Goal: Book appointment/travel/reservation

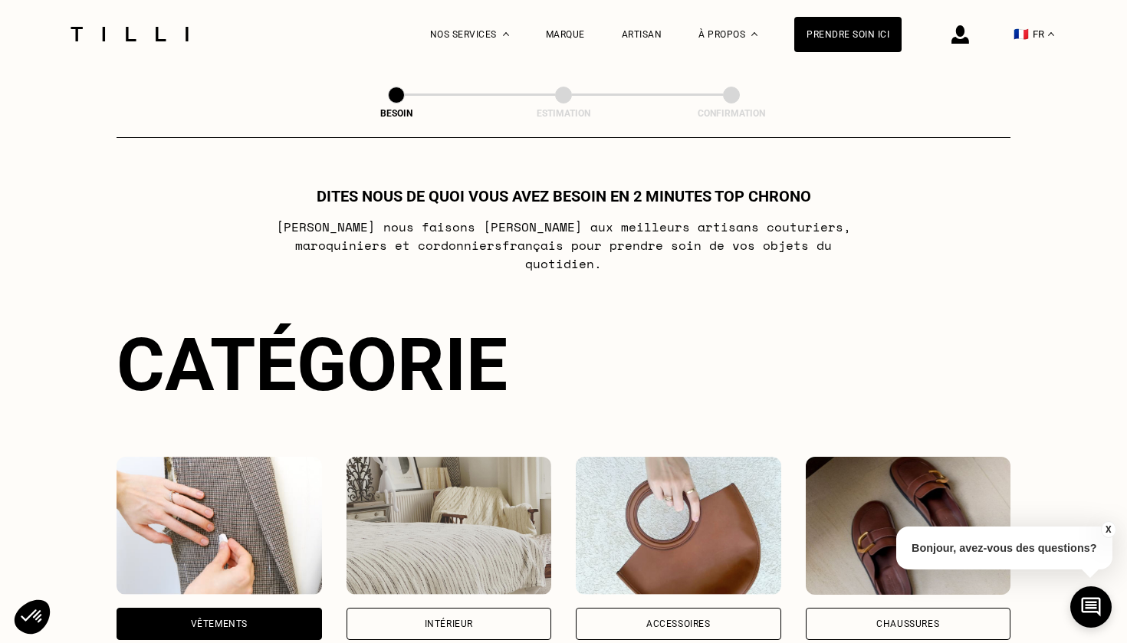
select select "FR"
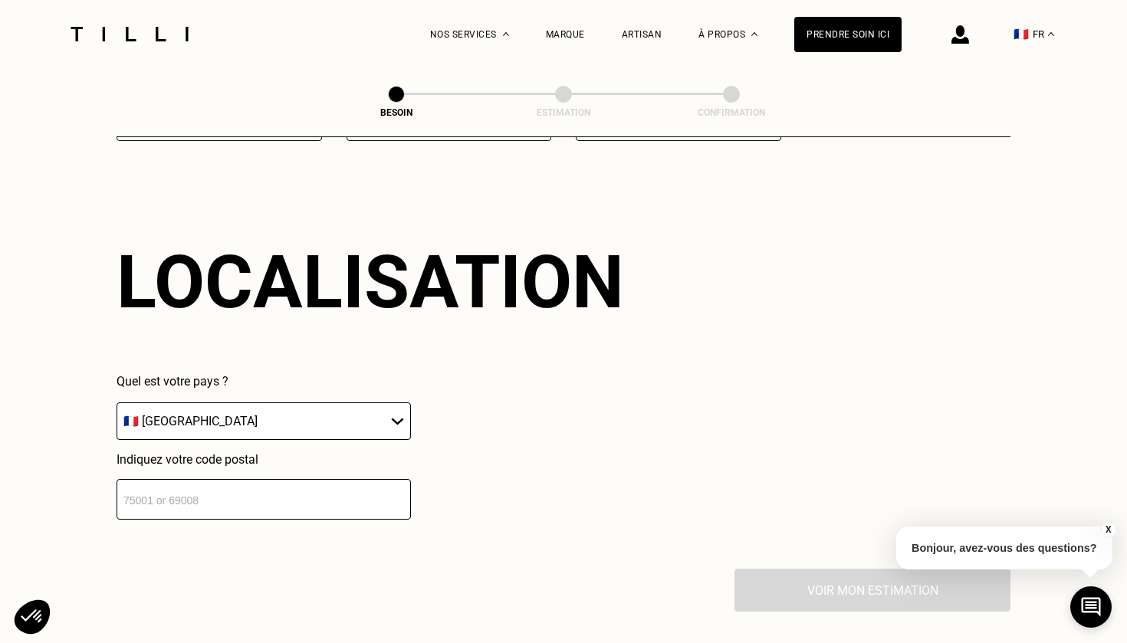
click at [258, 496] on input "number" at bounding box center [264, 499] width 294 height 41
type input "92140"
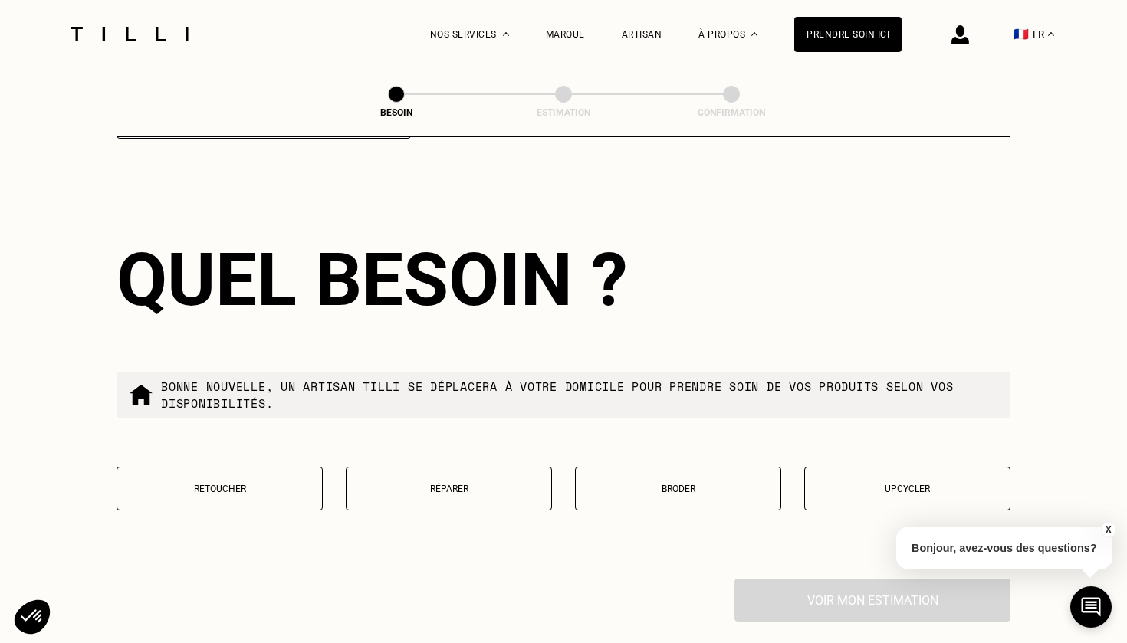
scroll to position [2438, 0]
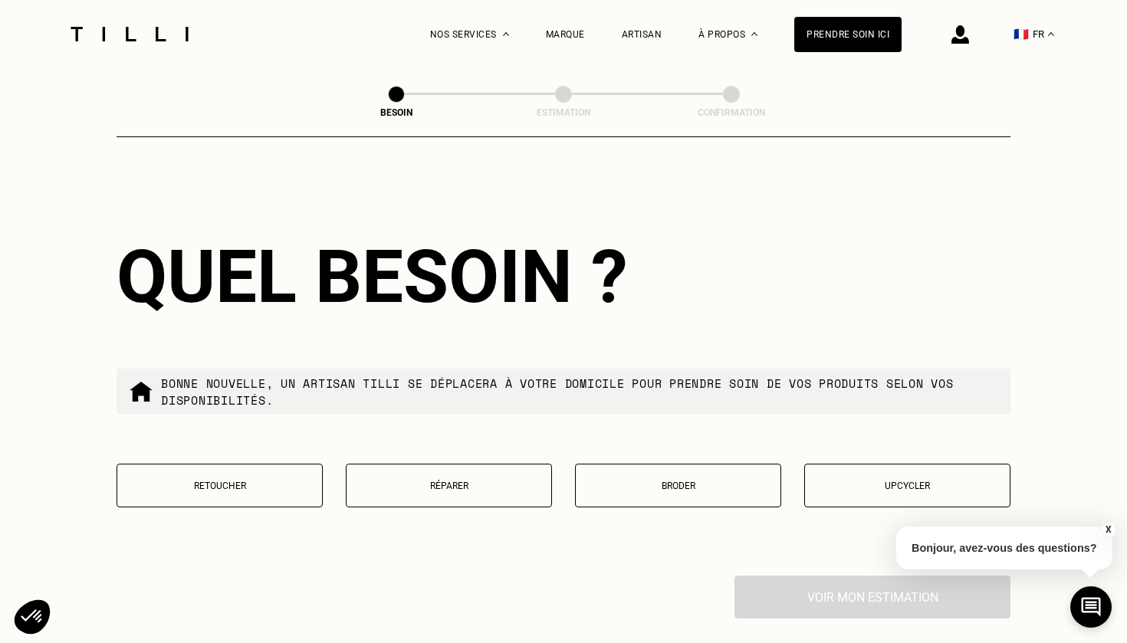
click at [404, 479] on button "Réparer" at bounding box center [449, 486] width 206 height 44
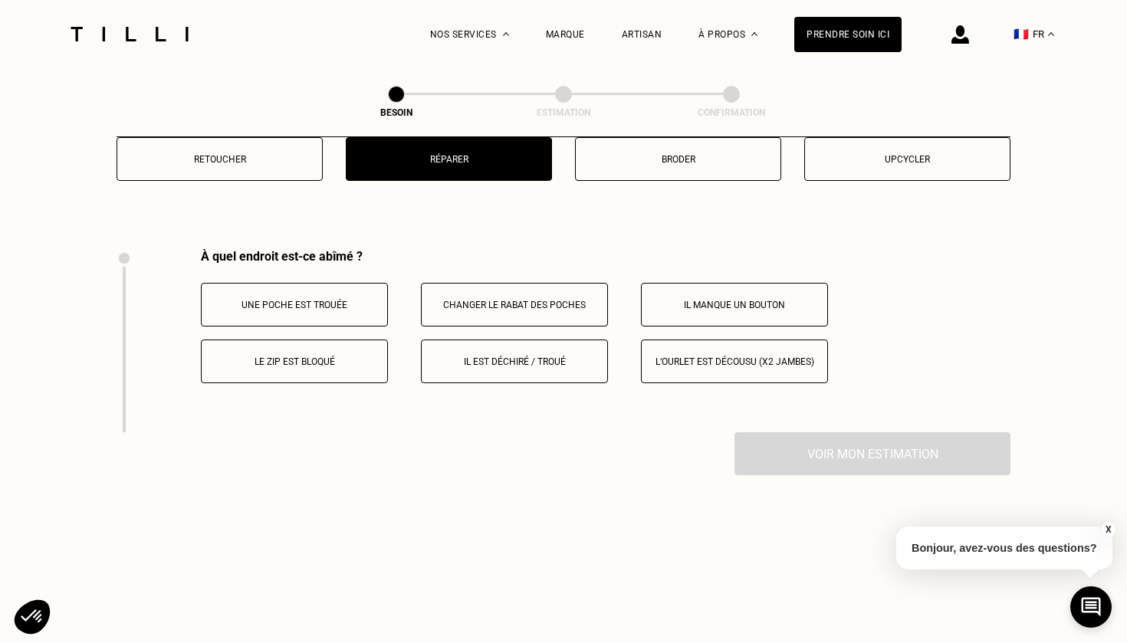
scroll to position [2829, 0]
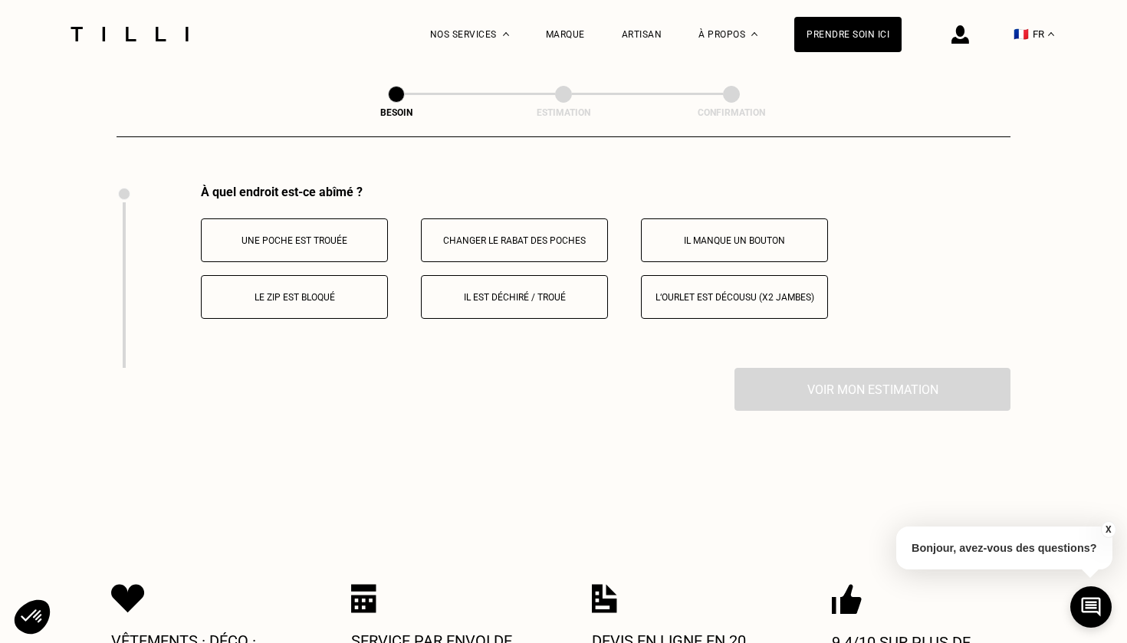
click at [547, 292] on p "Il est déchiré / troué" at bounding box center [514, 297] width 170 height 11
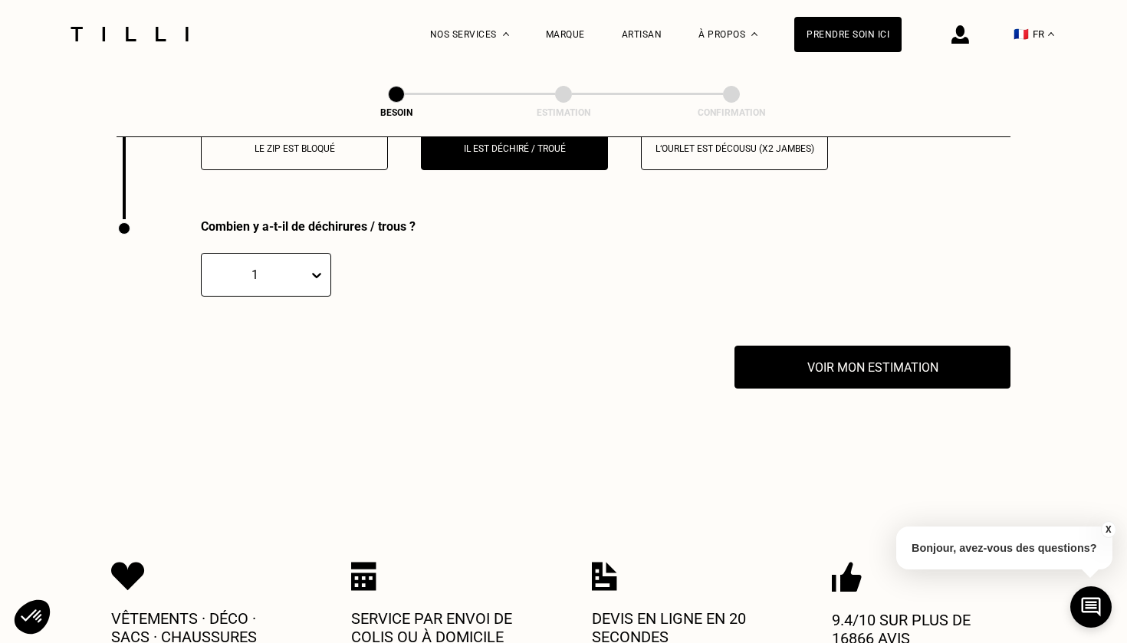
scroll to position [3013, 0]
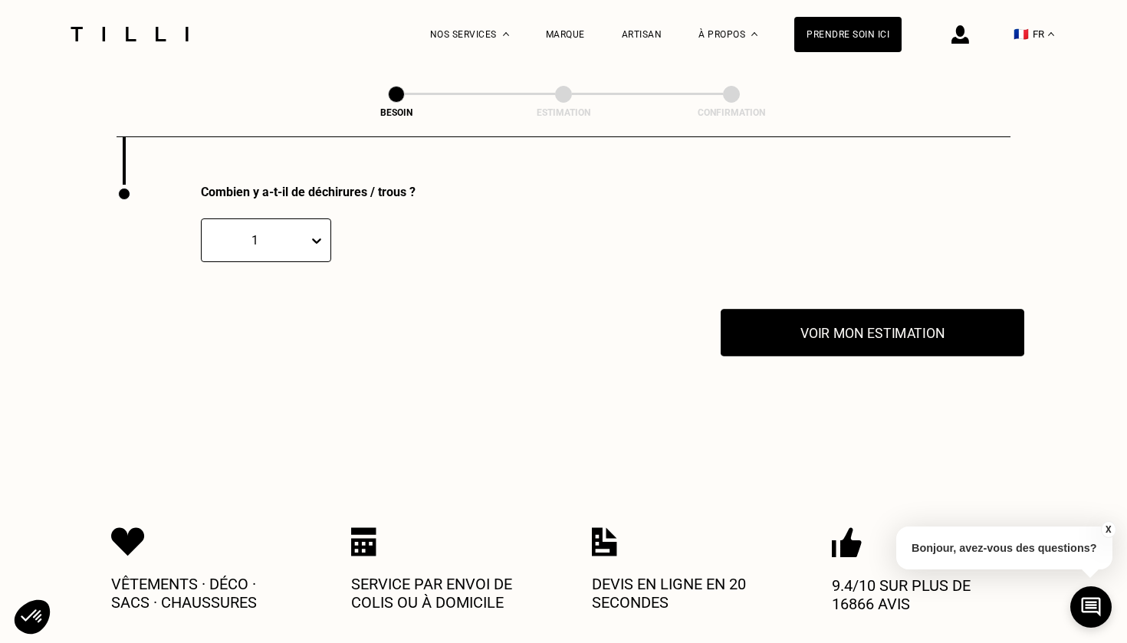
click at [839, 333] on button "Voir mon estimation" at bounding box center [873, 333] width 304 height 48
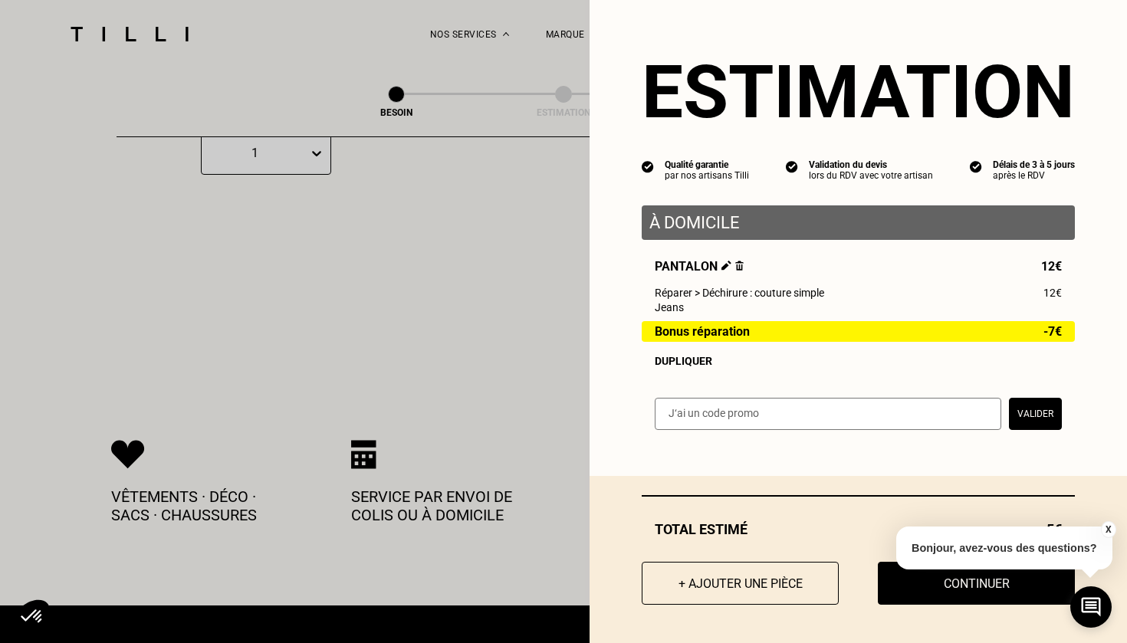
scroll to position [3118, 0]
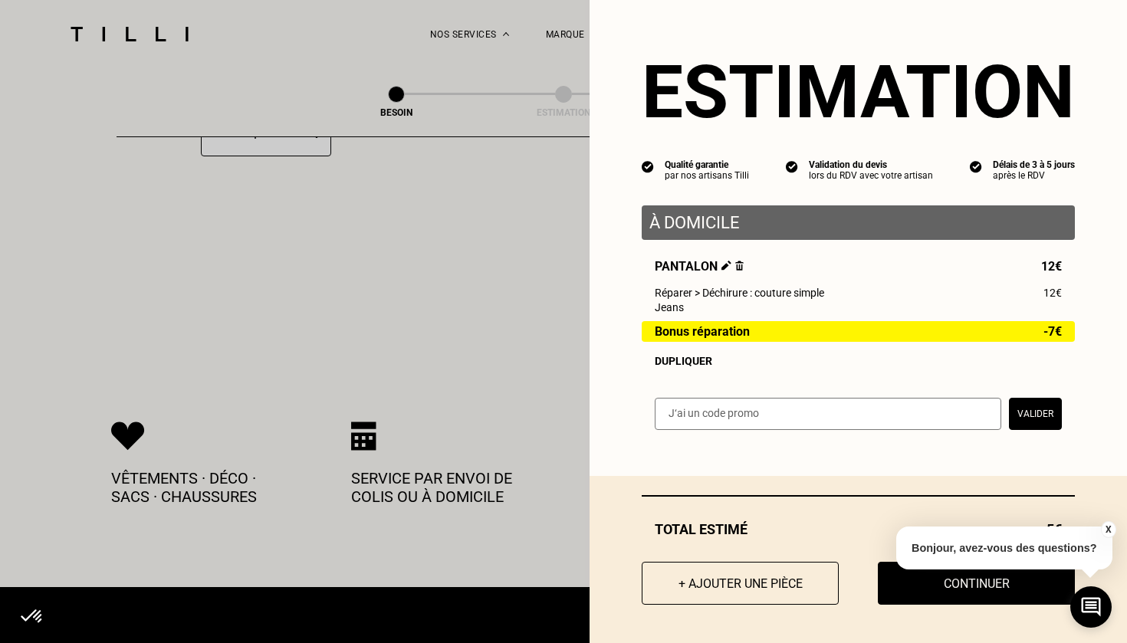
click at [1105, 528] on button "X" at bounding box center [1107, 529] width 15 height 17
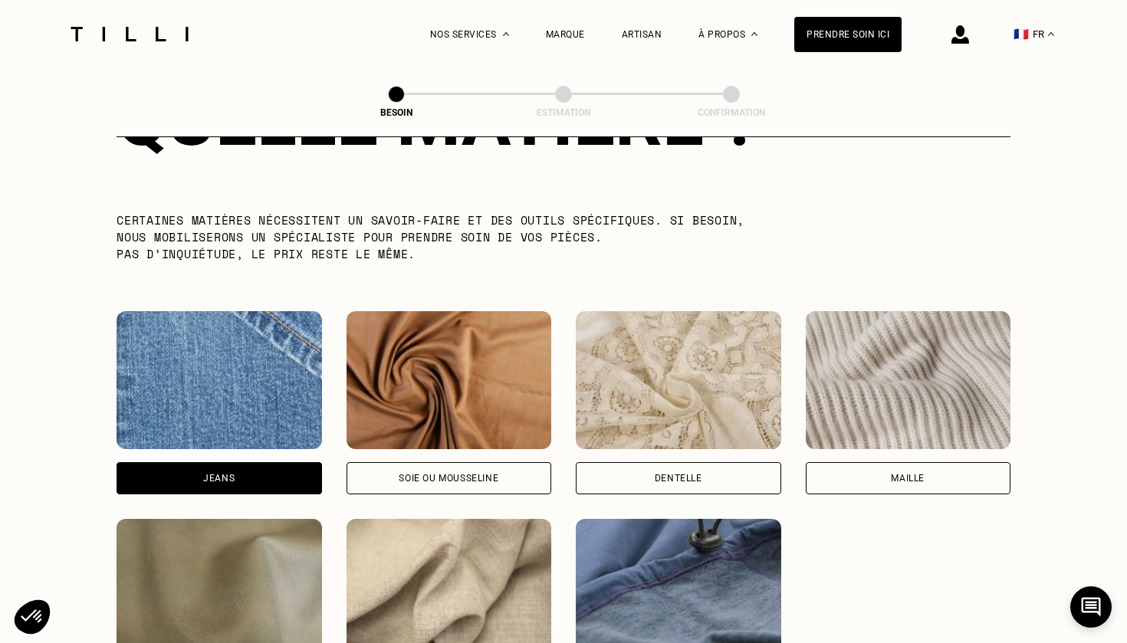
scroll to position [1495, 0]
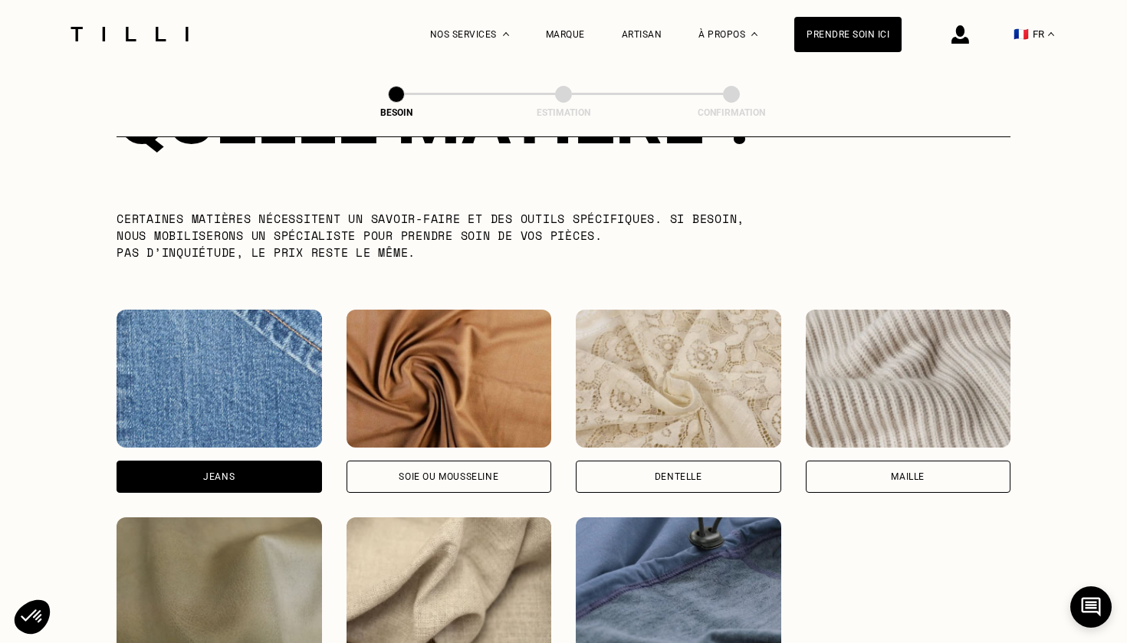
click at [241, 461] on div "Jeans" at bounding box center [219, 477] width 205 height 32
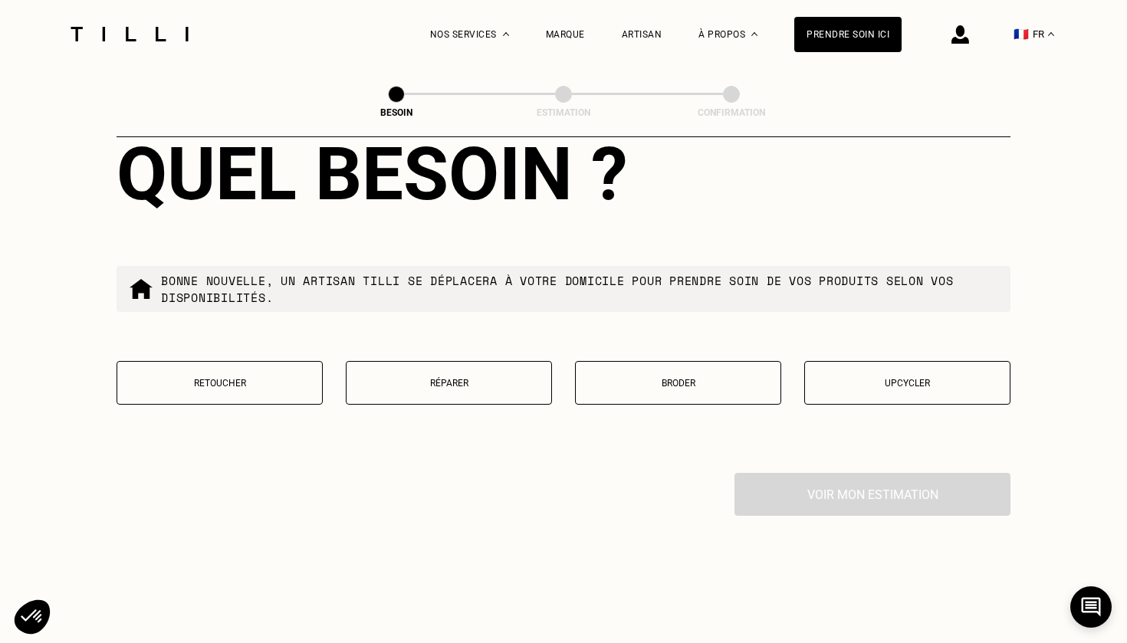
scroll to position [2559, 0]
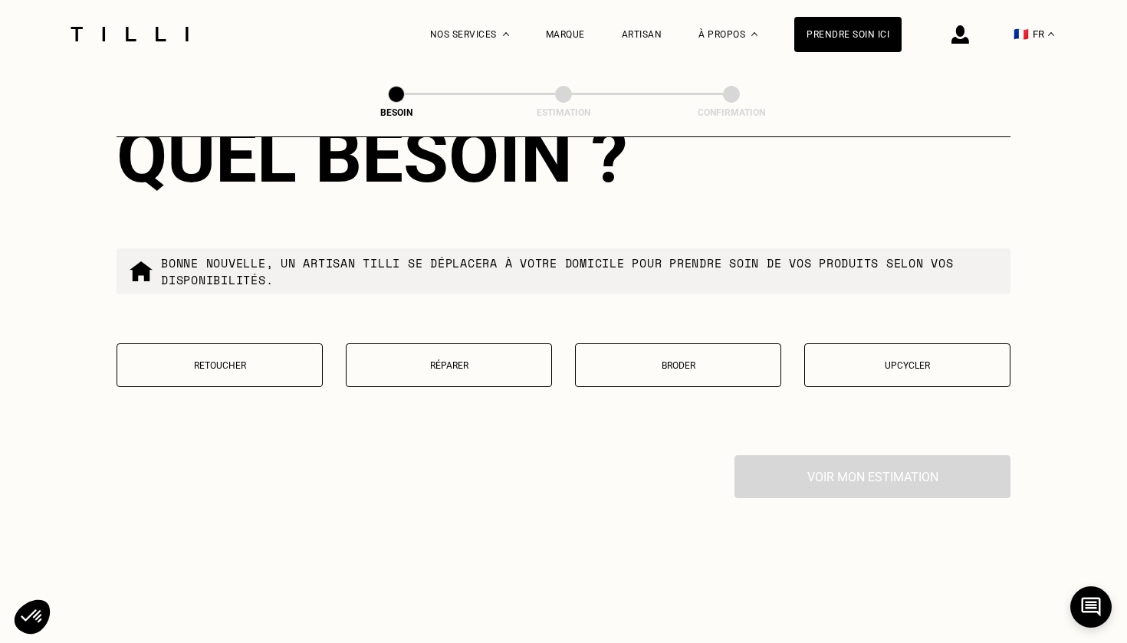
click at [500, 366] on button "Réparer" at bounding box center [449, 365] width 206 height 44
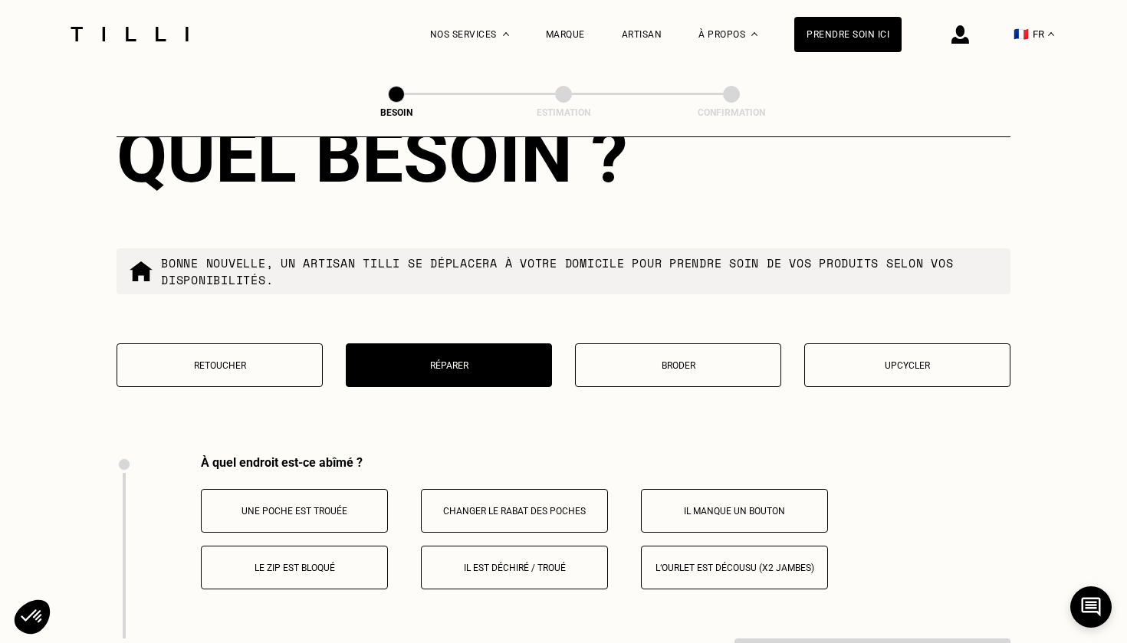
scroll to position [2829, 0]
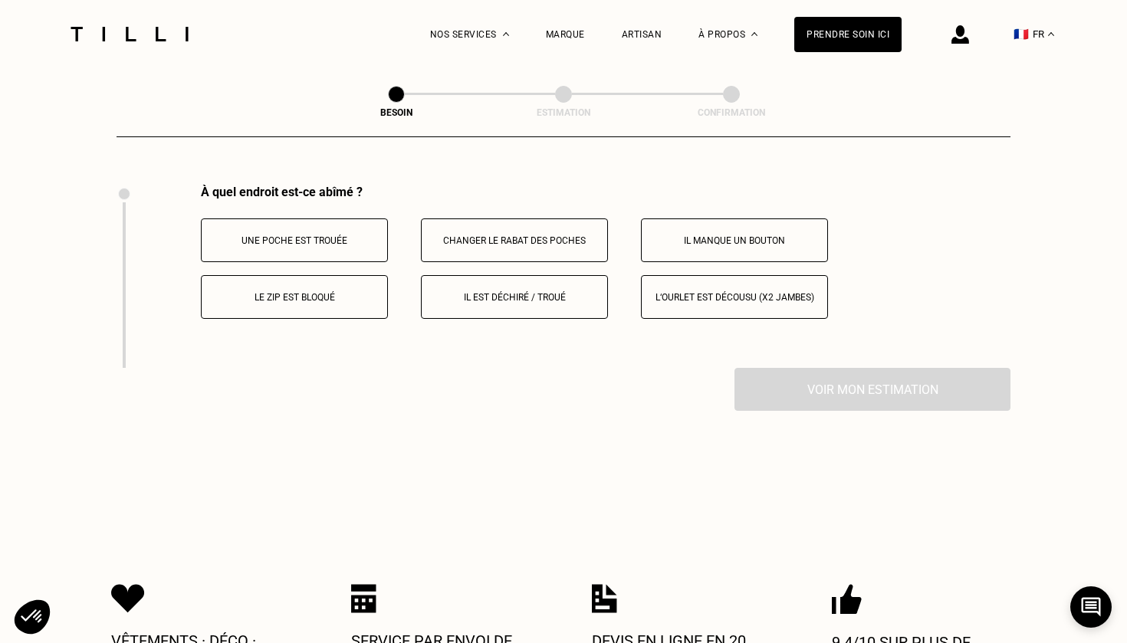
click at [564, 292] on p "Il est déchiré / troué" at bounding box center [514, 297] width 170 height 11
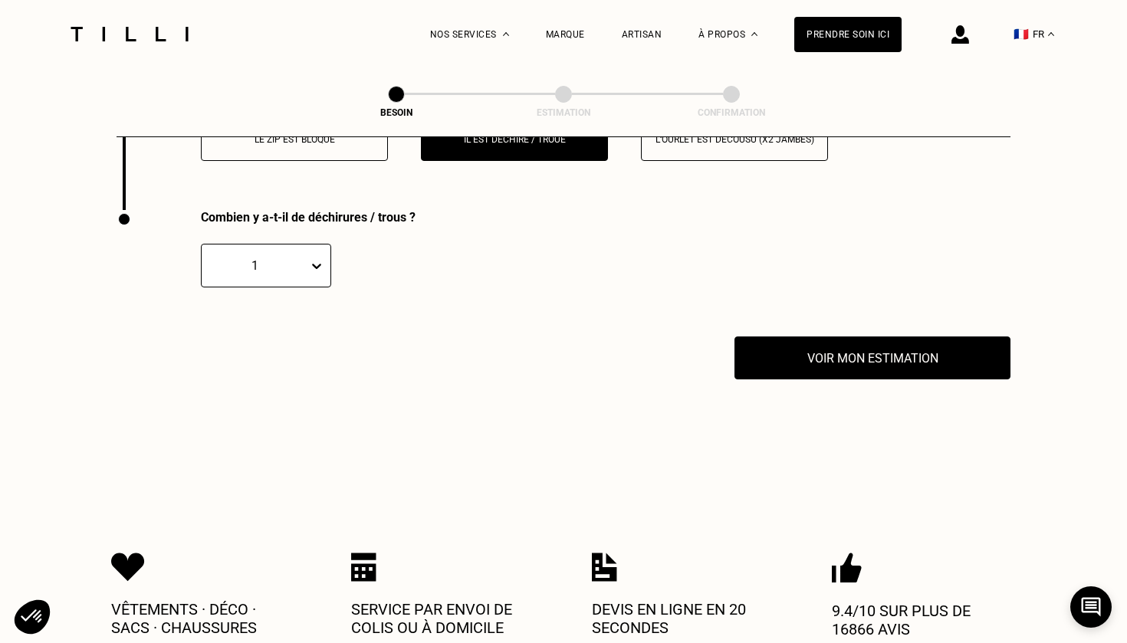
scroll to position [3013, 0]
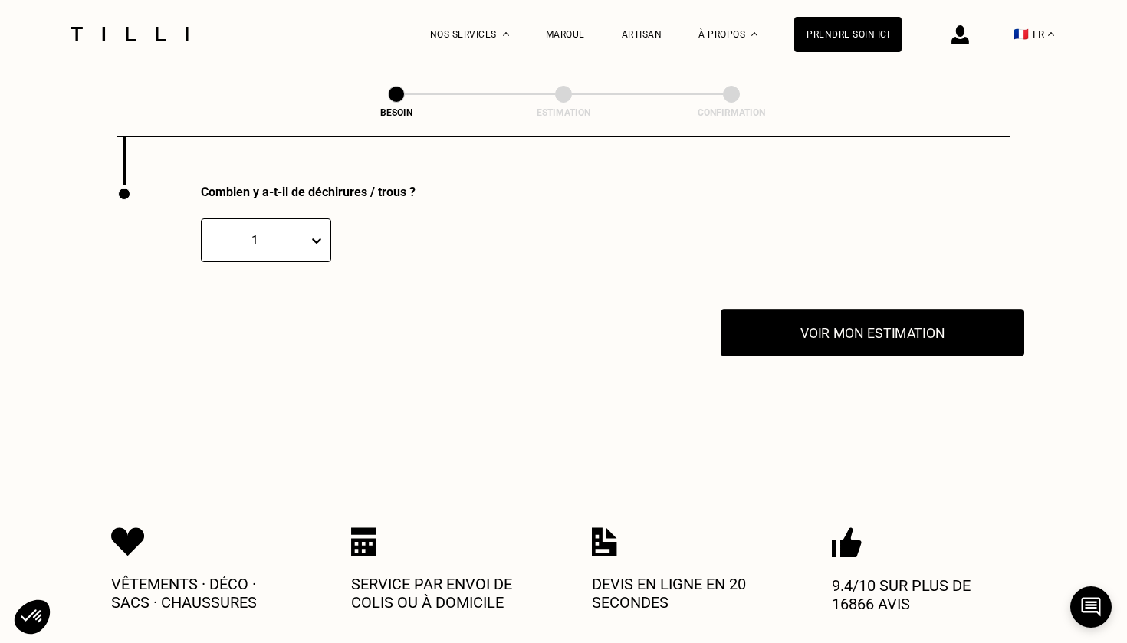
click at [780, 336] on button "Voir mon estimation" at bounding box center [873, 333] width 304 height 48
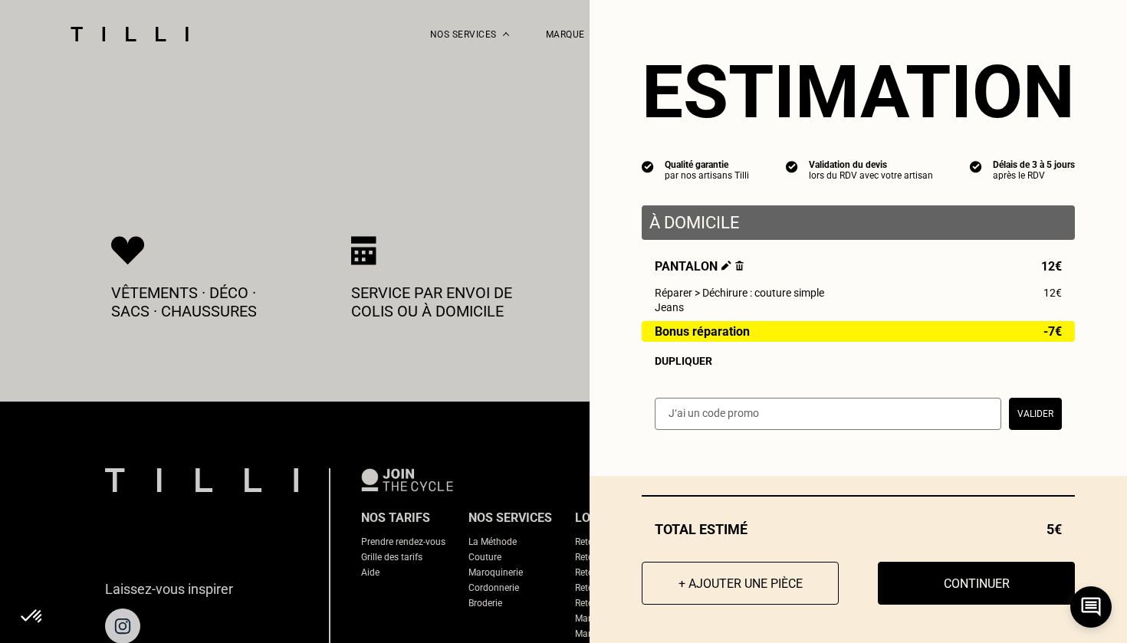
scroll to position [3321, 0]
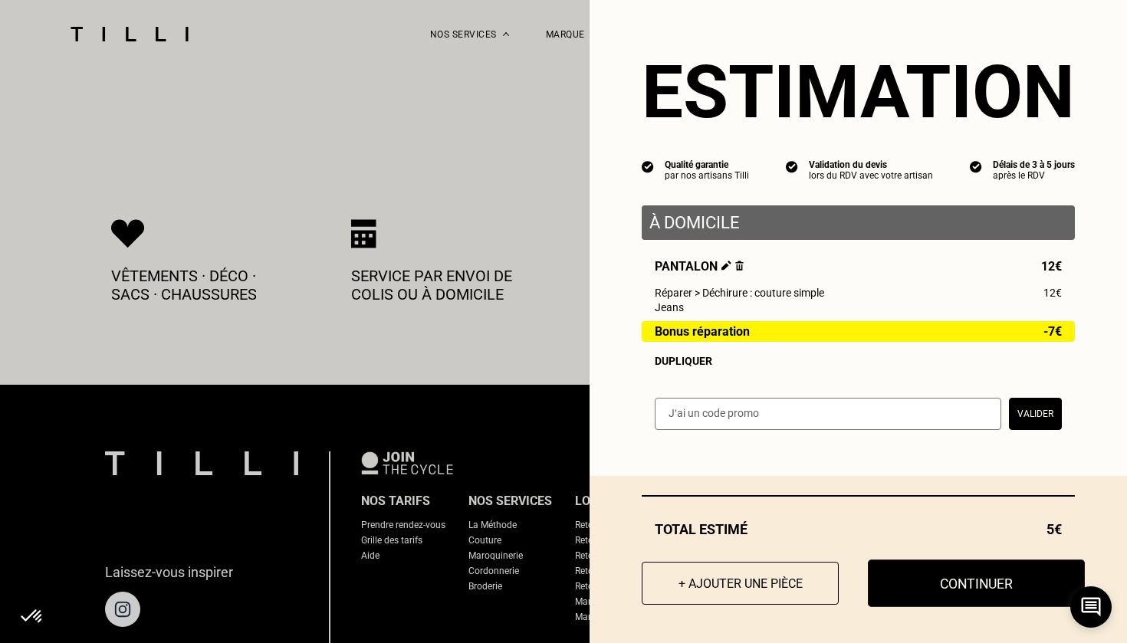
click at [992, 582] on button "Continuer" at bounding box center [976, 584] width 217 height 48
select select "FR"
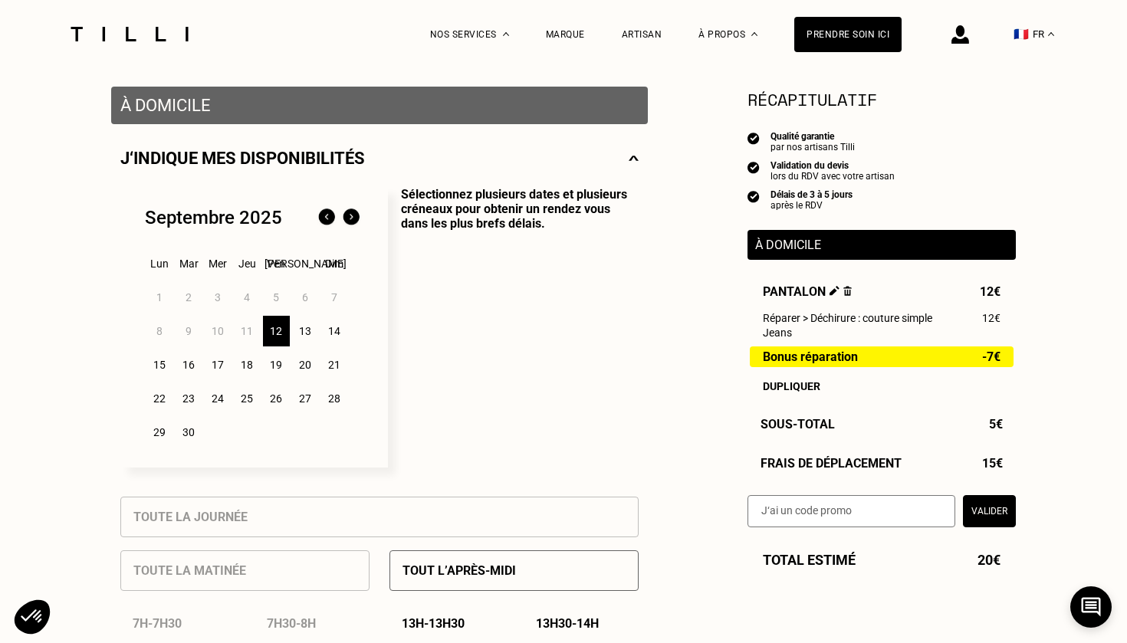
scroll to position [304, 0]
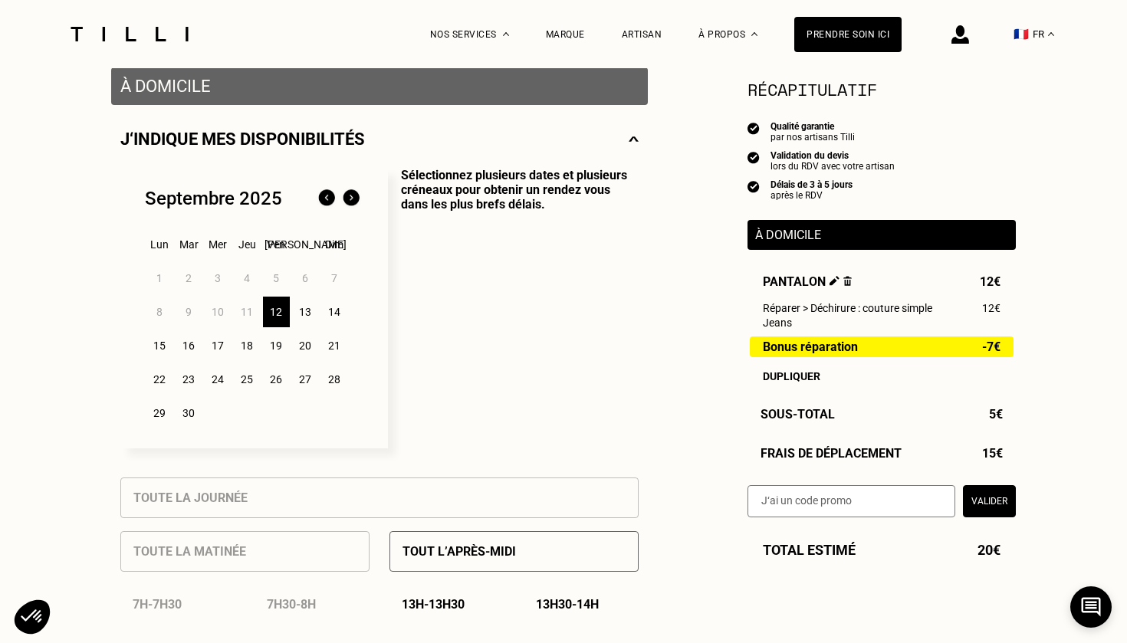
click at [284, 312] on div "12" at bounding box center [276, 312] width 27 height 31
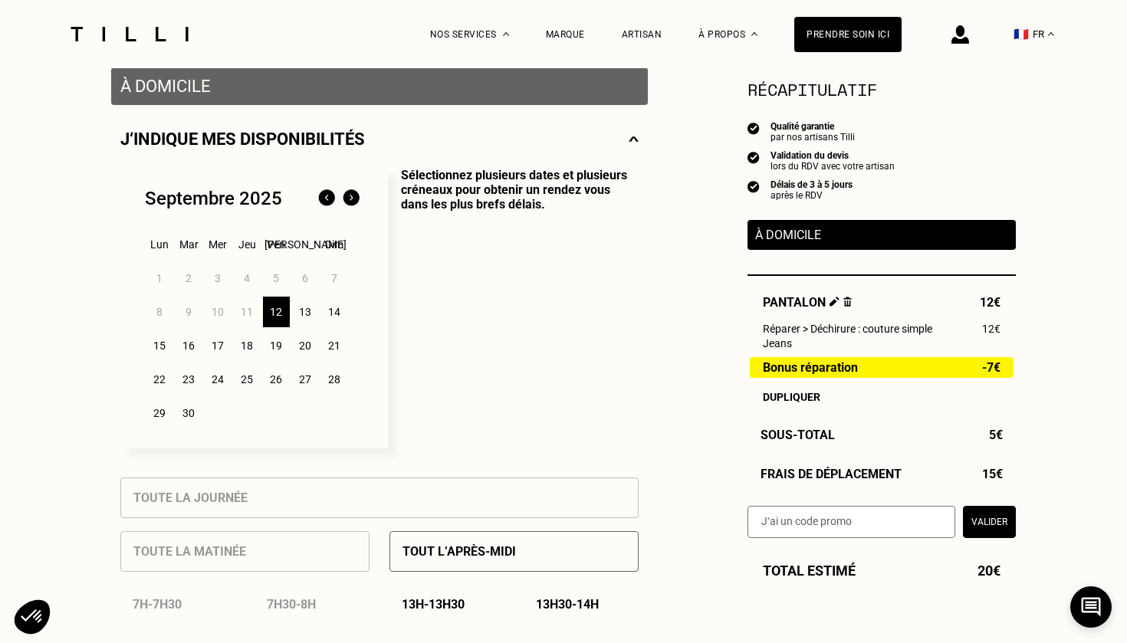
click at [311, 315] on div "13" at bounding box center [305, 312] width 27 height 31
click at [346, 315] on div "14" at bounding box center [334, 312] width 27 height 31
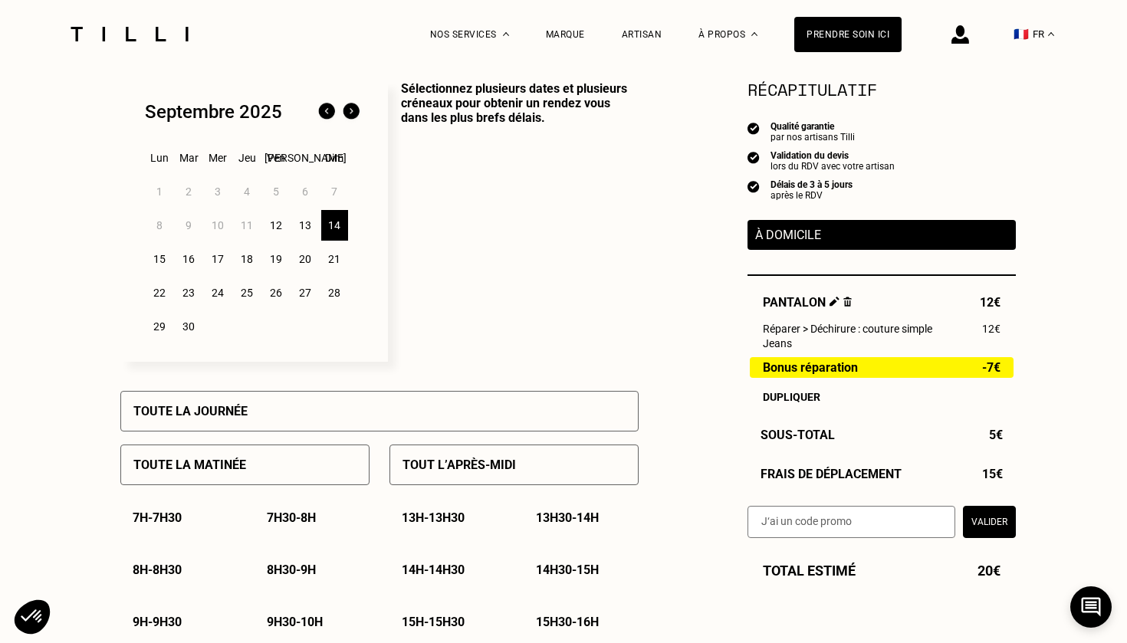
scroll to position [425, 0]
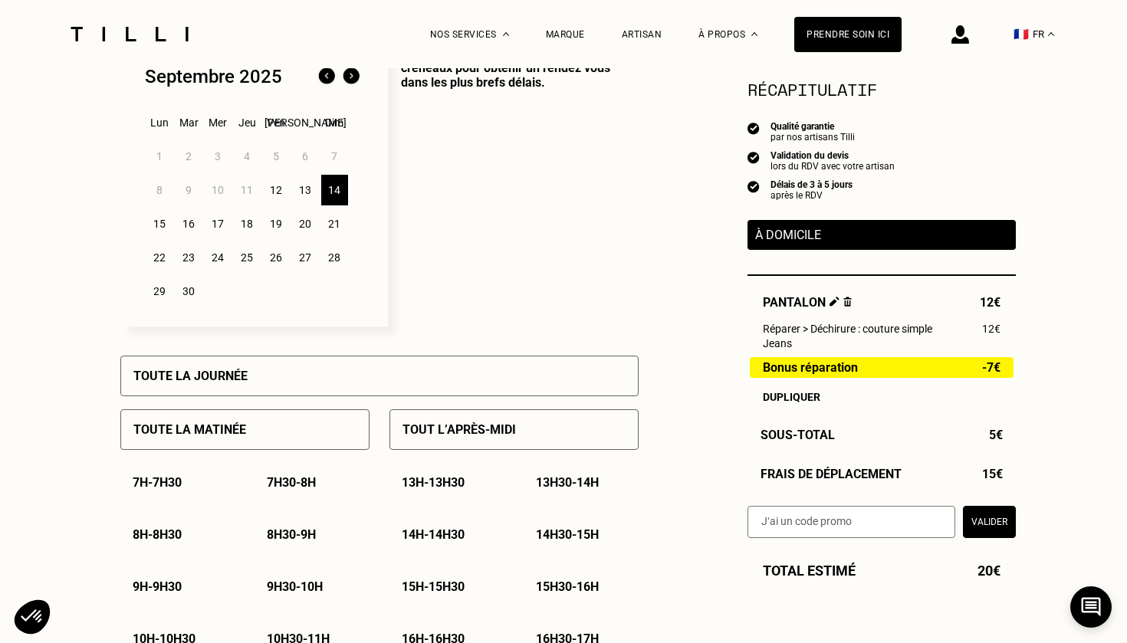
click at [287, 373] on div "Toute la journée" at bounding box center [379, 376] width 518 height 41
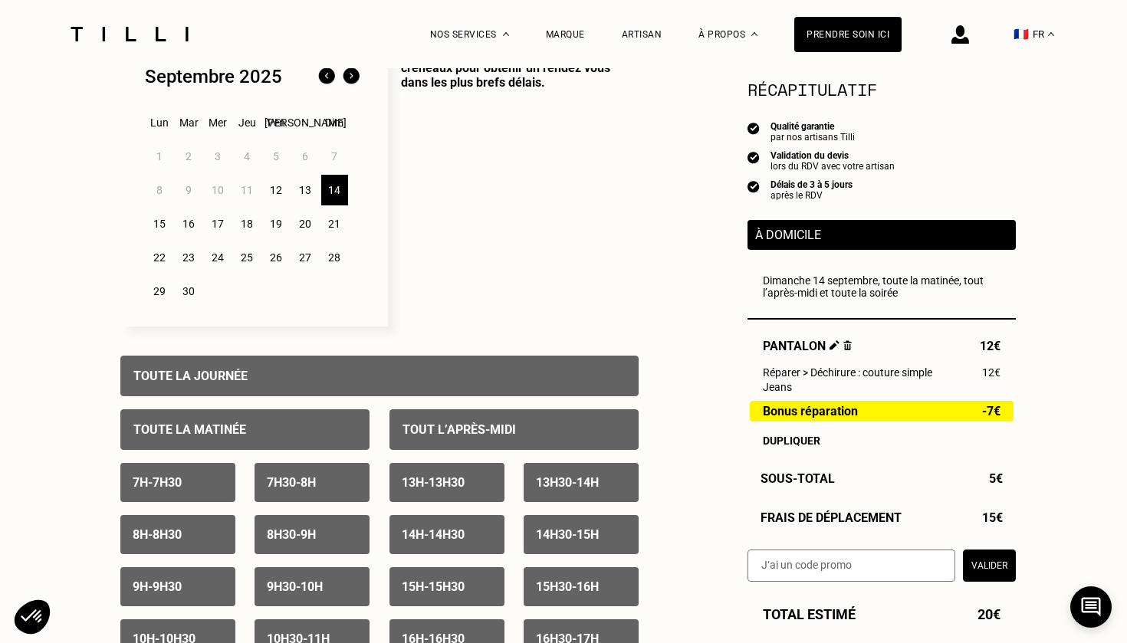
click at [287, 373] on div "Toute la journée" at bounding box center [379, 376] width 518 height 41
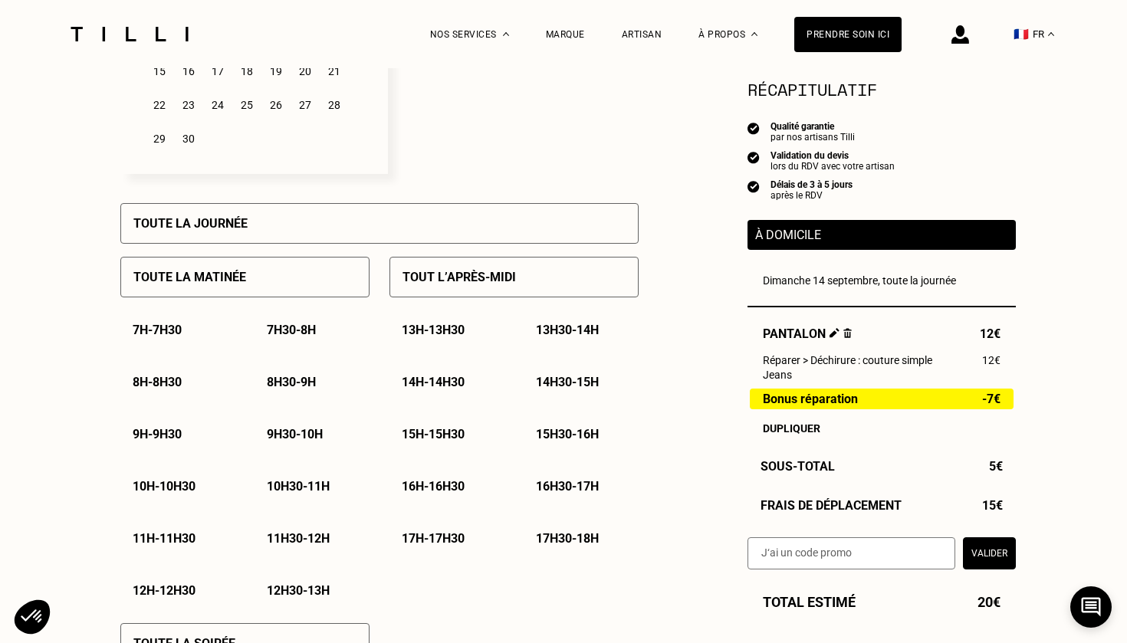
scroll to position [583, 0]
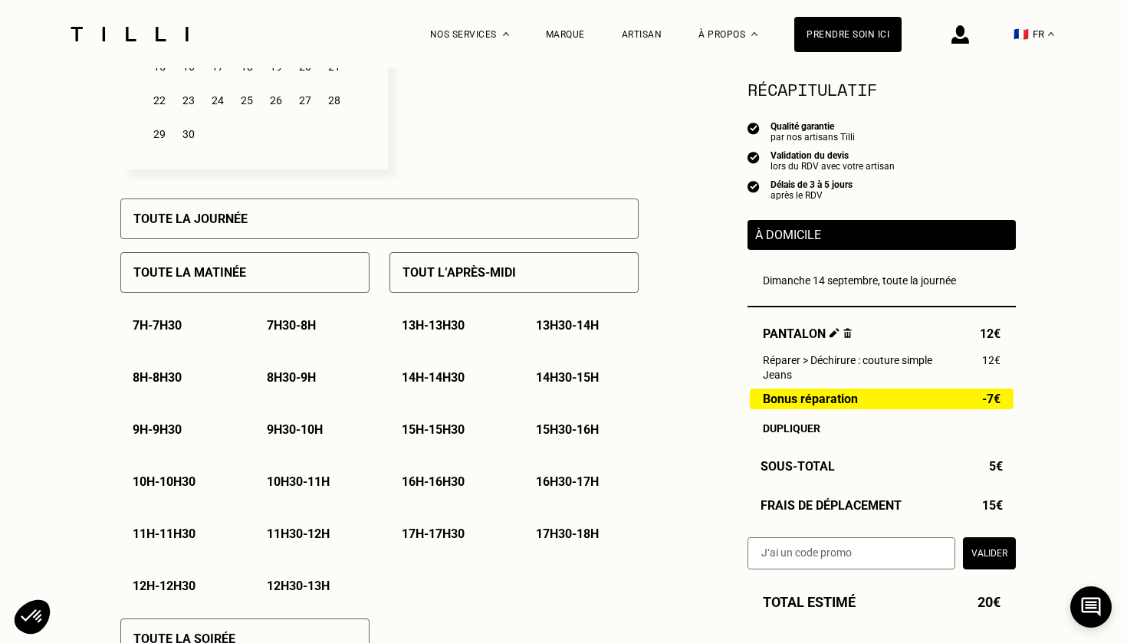
click at [476, 261] on div "Tout l’après-midi" at bounding box center [513, 272] width 249 height 41
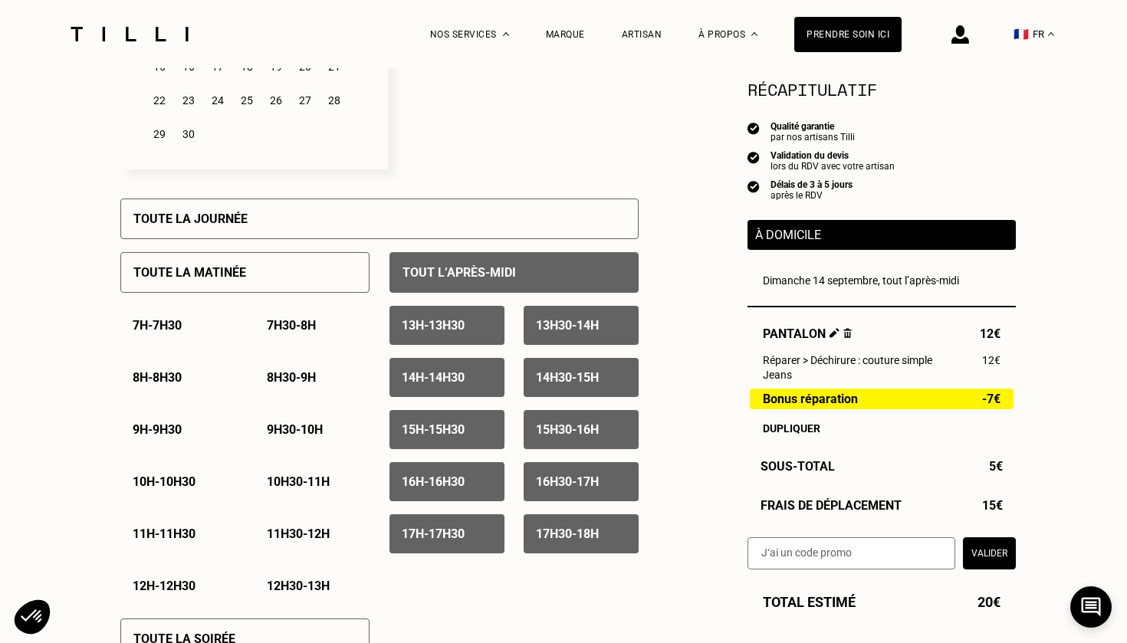
click at [476, 261] on div "Tout l’après-midi" at bounding box center [513, 272] width 249 height 41
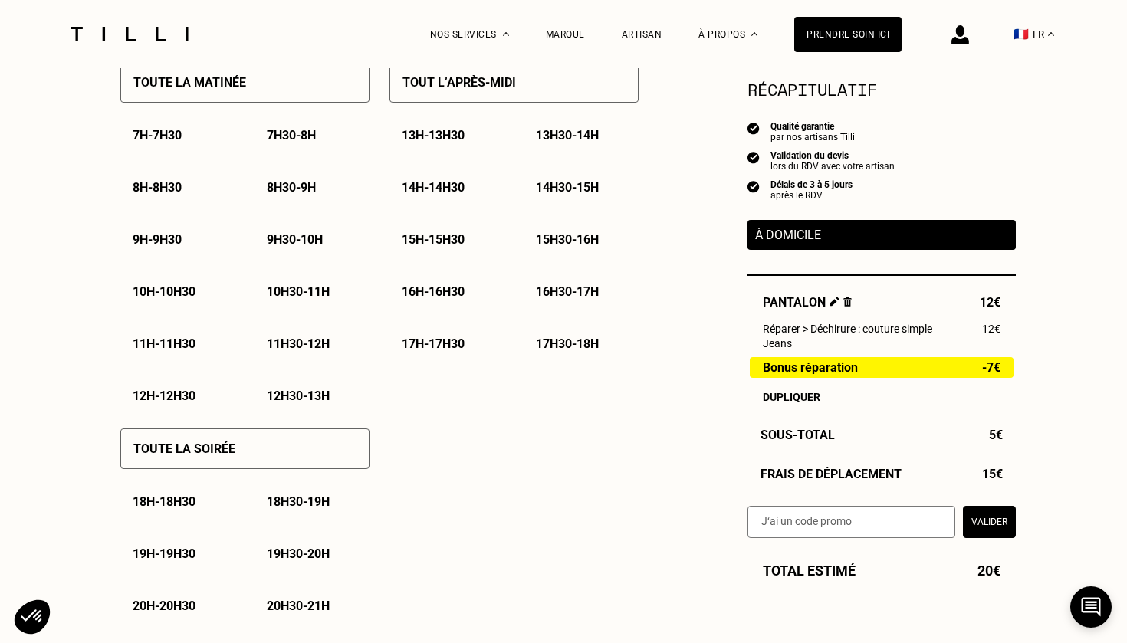
scroll to position [690, 0]
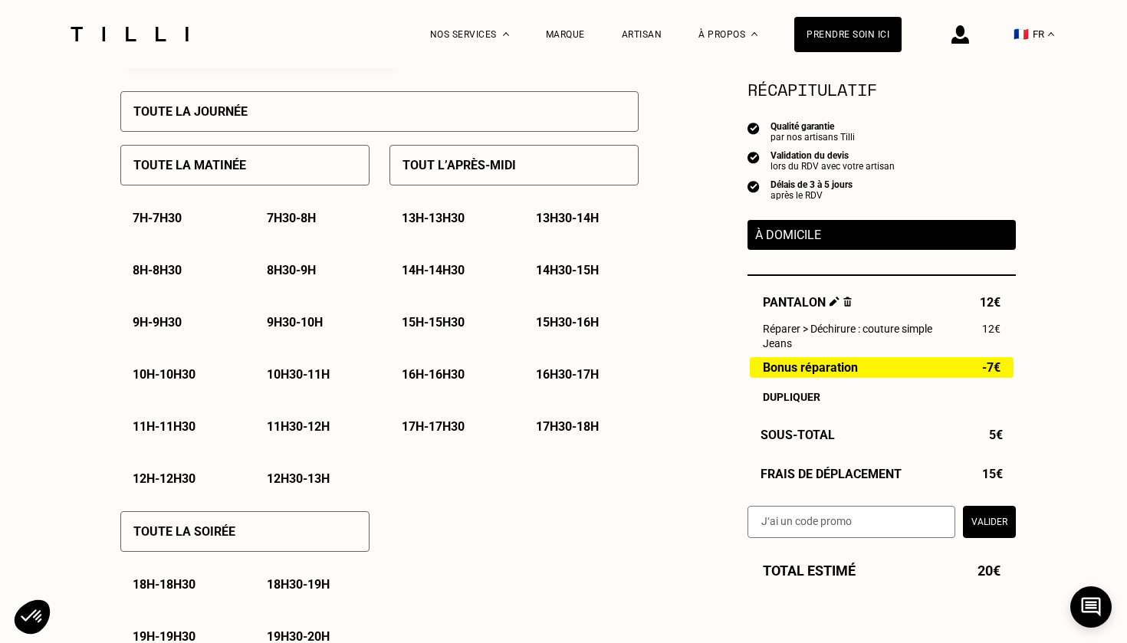
click at [486, 186] on div "Tout l’après-midi 13h - 13h30 13h30 - 14h 14h - 14h30 14h30 - 15h 15h - 15h30 1…" at bounding box center [513, 315] width 249 height 366
click at [254, 537] on div "Toute la soirée" at bounding box center [244, 531] width 249 height 41
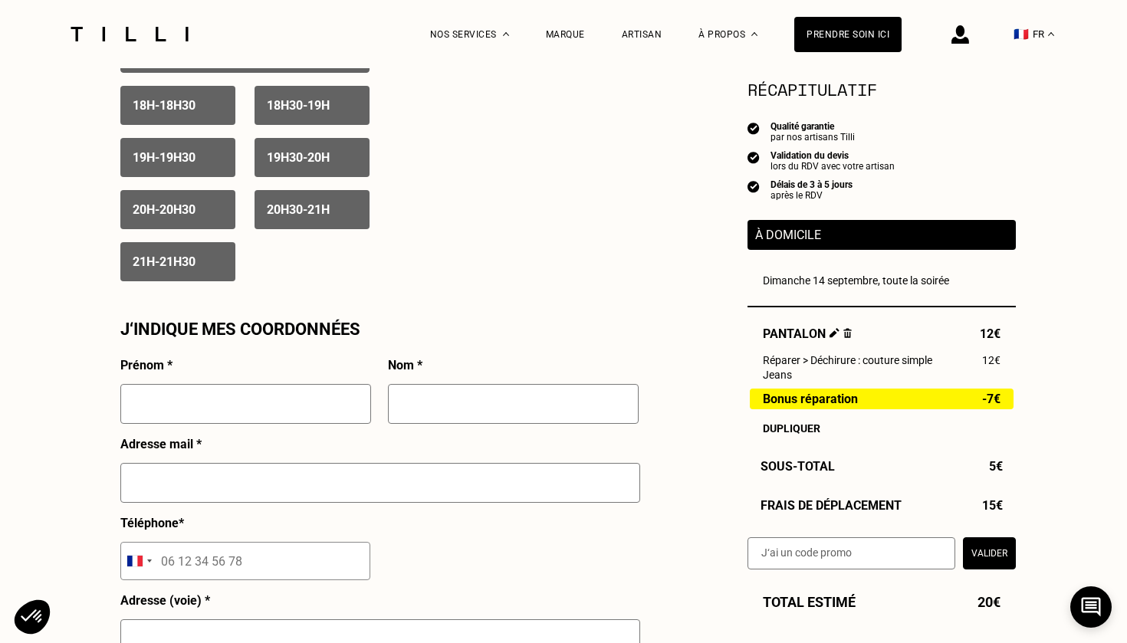
scroll to position [1174, 0]
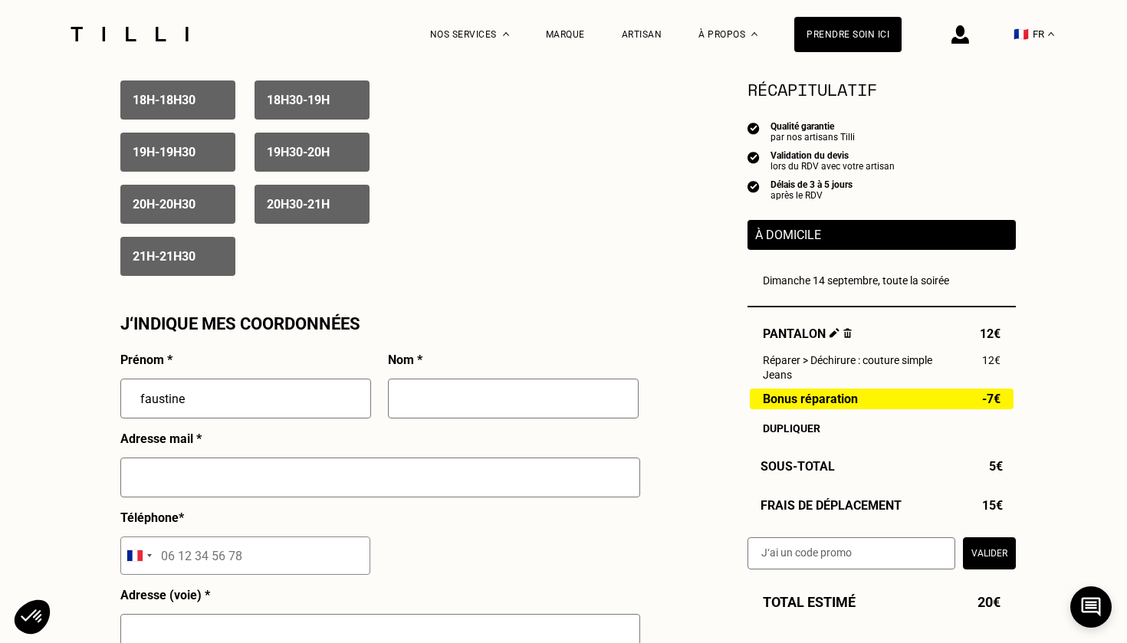
type input "faustine"
type input "bouic"
type input "[EMAIL_ADDRESS][DOMAIN_NAME]"
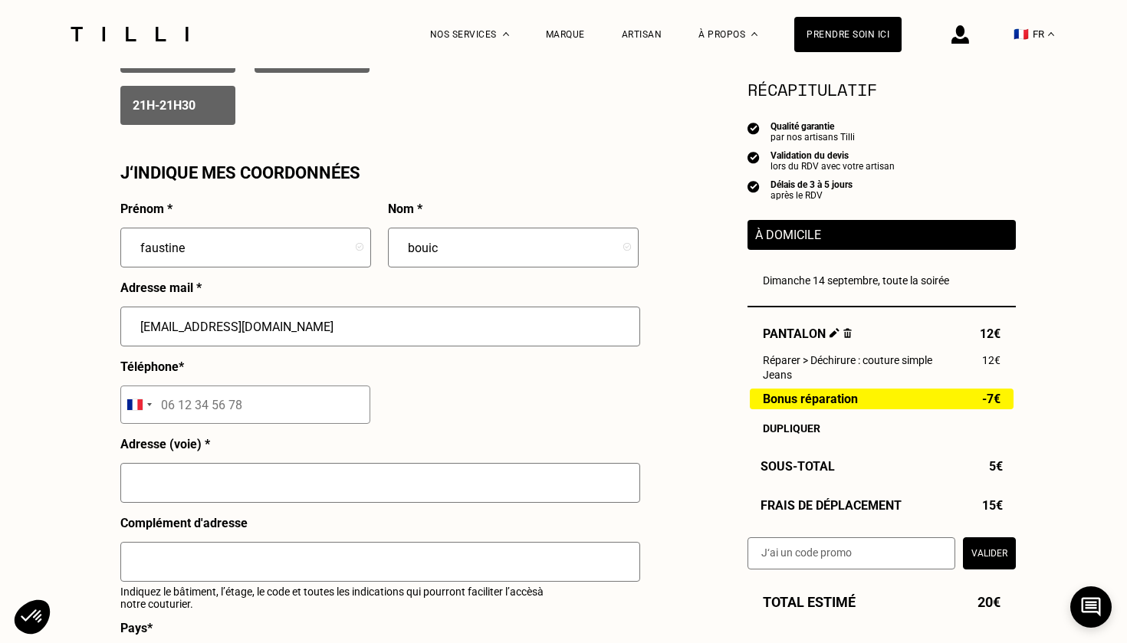
scroll to position [1336, 0]
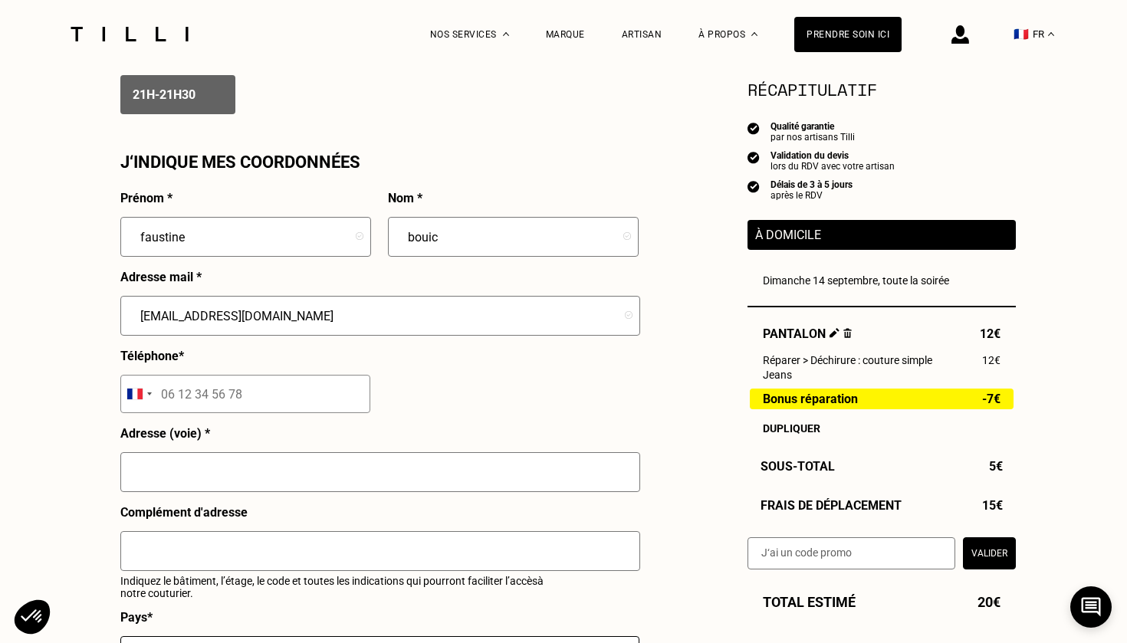
click at [257, 247] on input "faustine" at bounding box center [245, 237] width 251 height 40
type input "f"
type input "marie"
click at [460, 400] on div "Prénom * [PERSON_NAME] * [PERSON_NAME] Adresse mail * [EMAIL_ADDRESS][DOMAIN_NA…" at bounding box center [379, 510] width 518 height 639
click at [287, 403] on input "tel" at bounding box center [245, 394] width 250 height 38
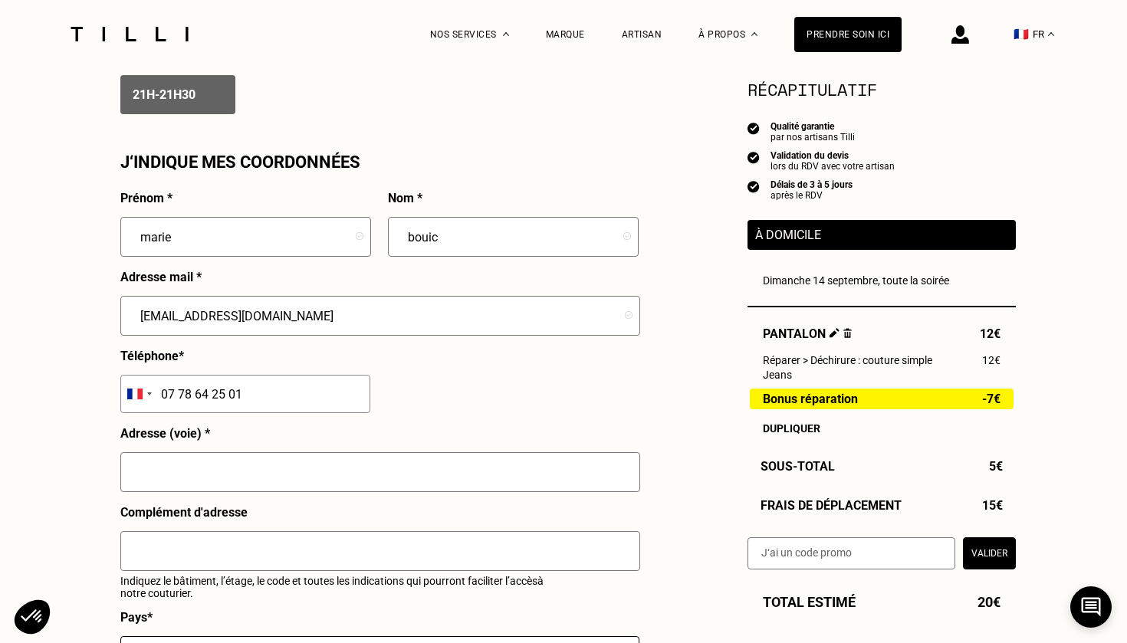
type input "07 78 64 25 01"
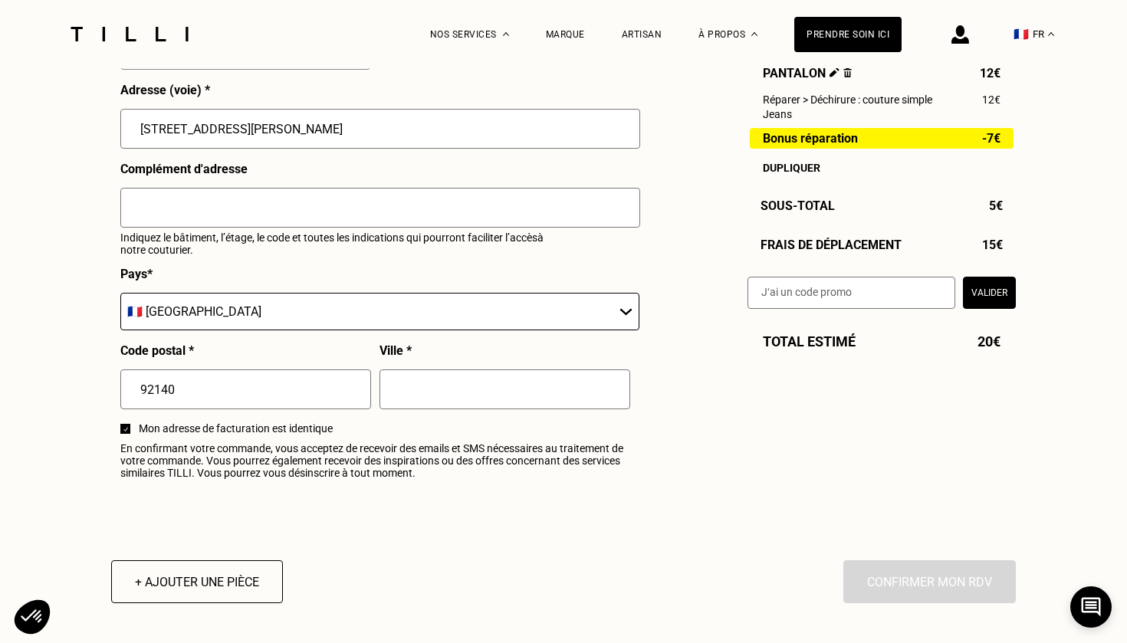
scroll to position [1712, 0]
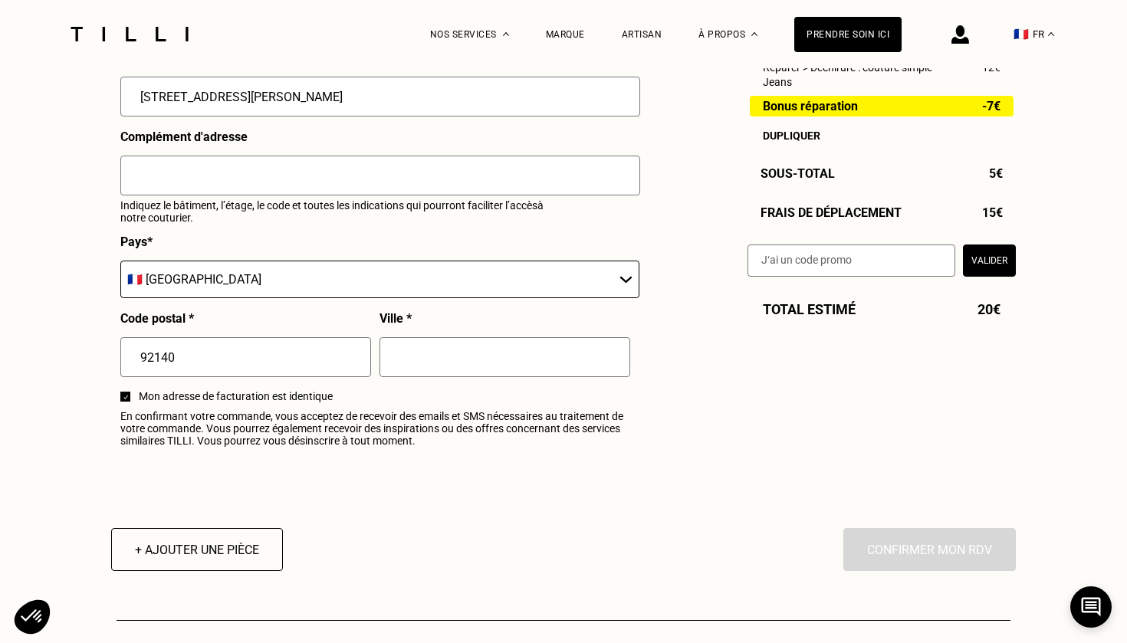
type input "[STREET_ADDRESS][PERSON_NAME]"
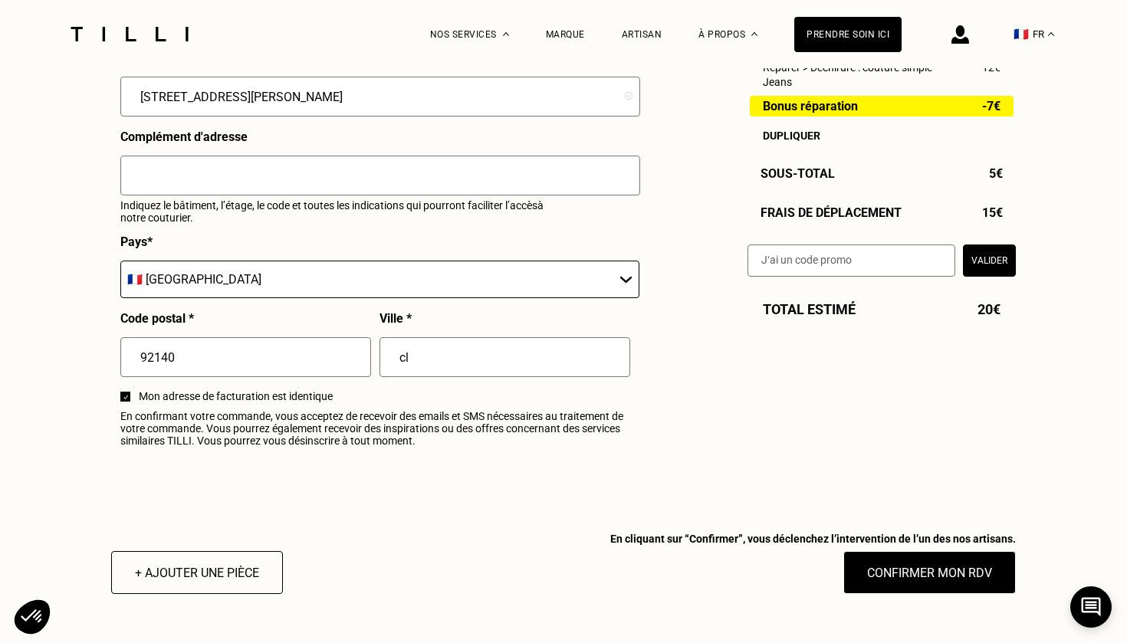
type input "cla"
type input "Clamart"
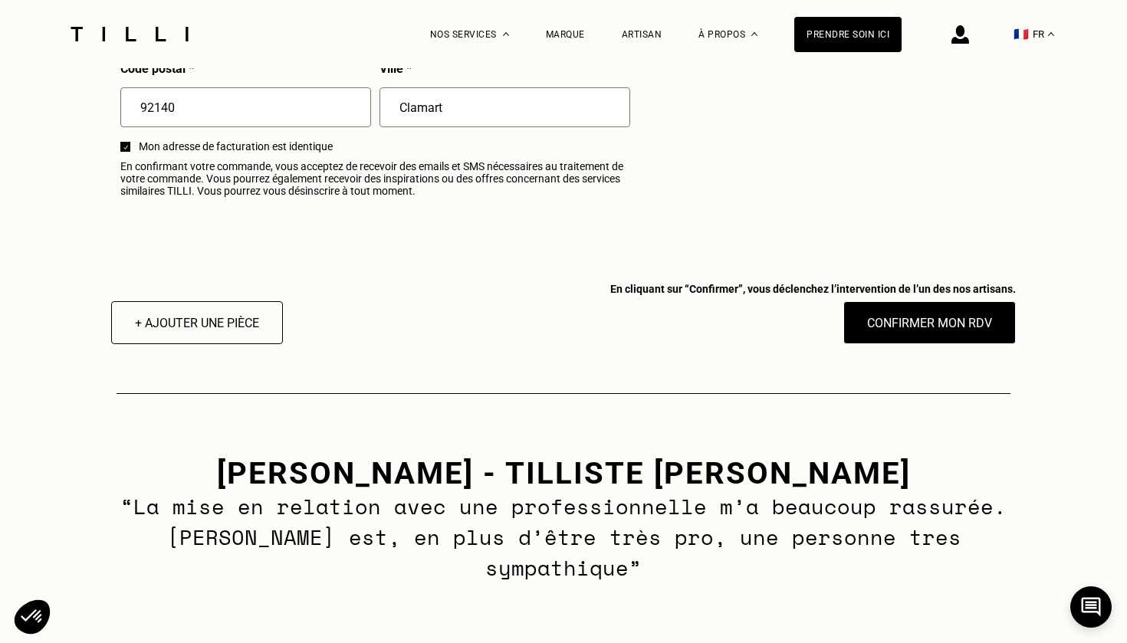
scroll to position [1964, 0]
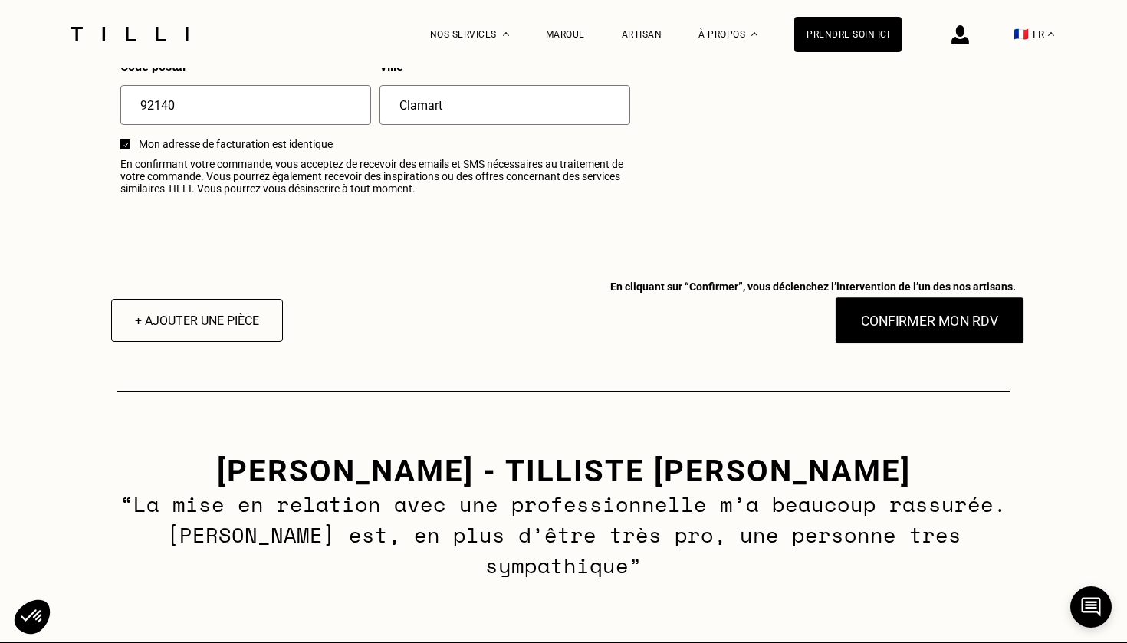
click at [967, 327] on button "Confirmer mon RDV" at bounding box center [930, 321] width 190 height 48
